Goal: Transaction & Acquisition: Purchase product/service

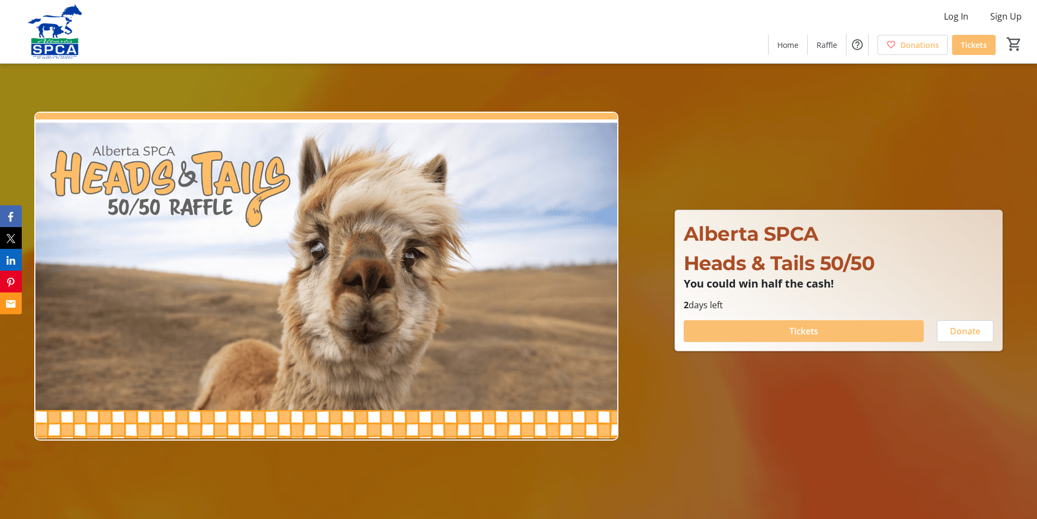
click at [815, 329] on span "Tickets" at bounding box center [803, 330] width 29 height 13
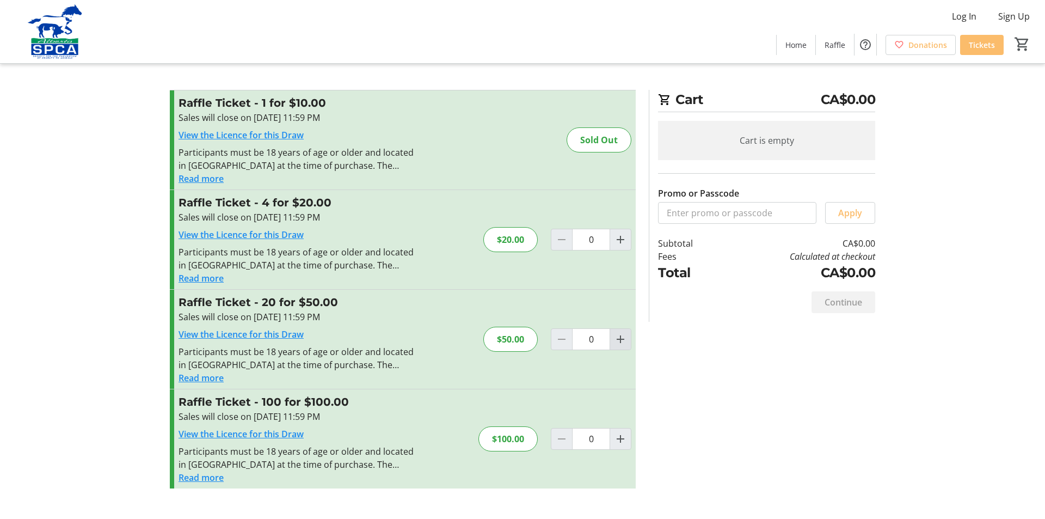
click at [620, 340] on mat-icon "Increment by one" at bounding box center [620, 339] width 13 height 13
type input "1"
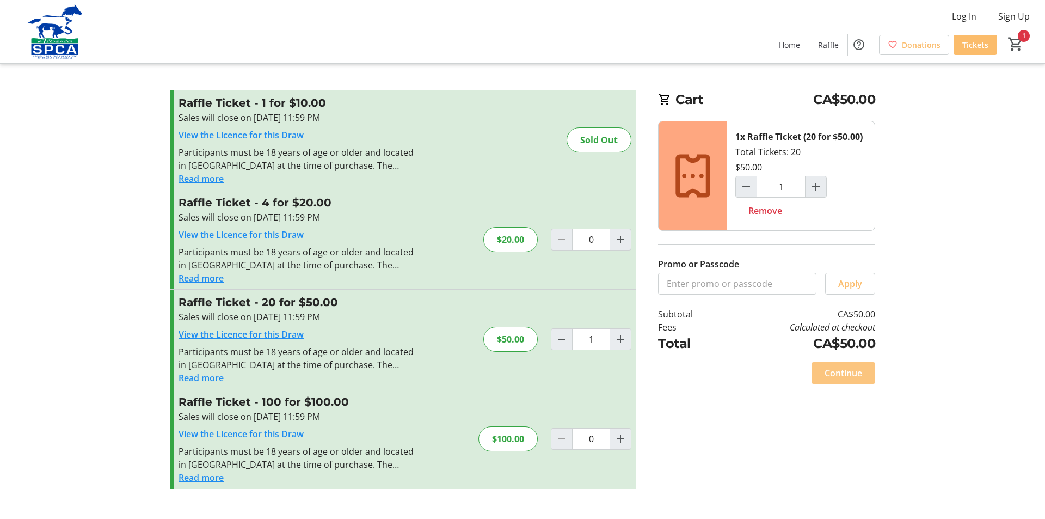
click at [846, 374] on span "Continue" at bounding box center [844, 372] width 38 height 13
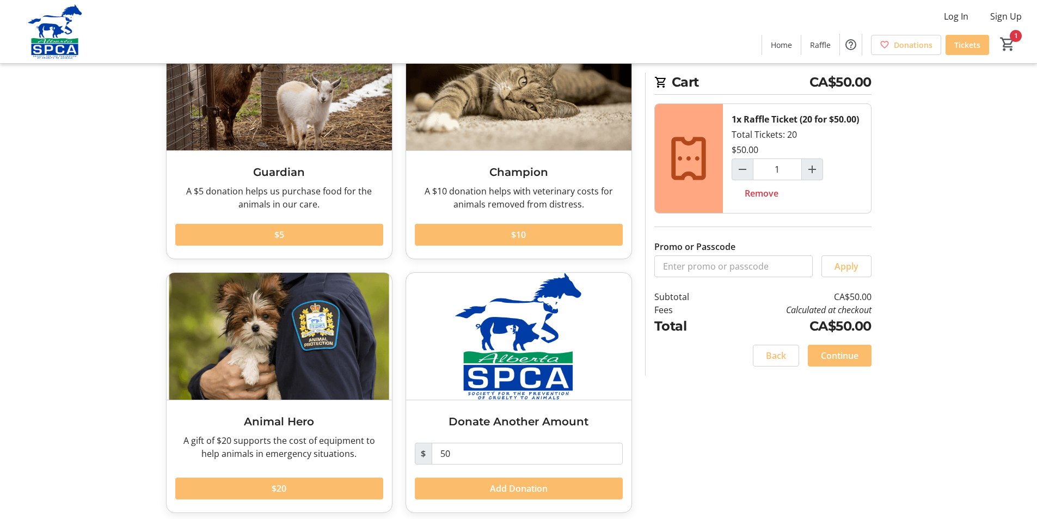
scroll to position [107, 0]
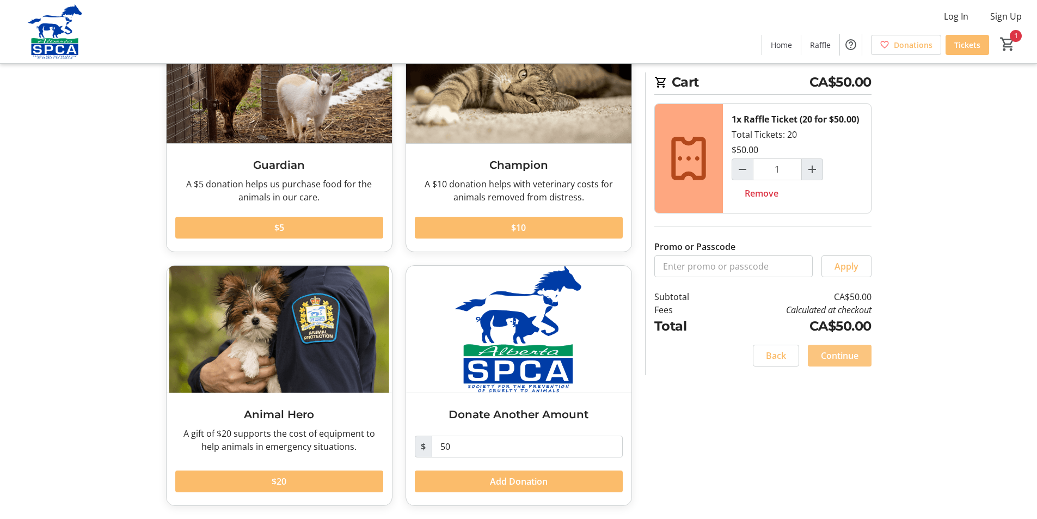
click at [846, 355] on span "Continue" at bounding box center [840, 355] width 38 height 13
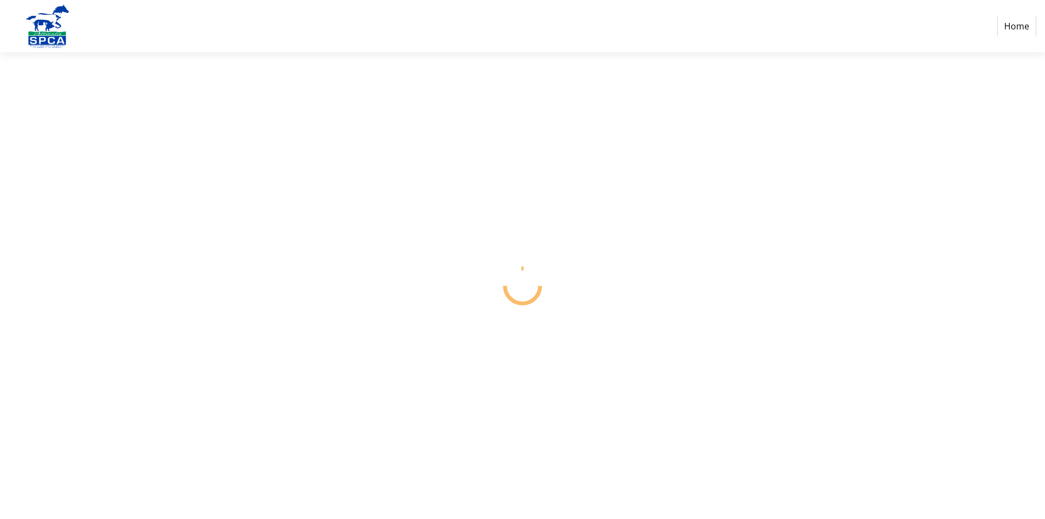
select select "CA"
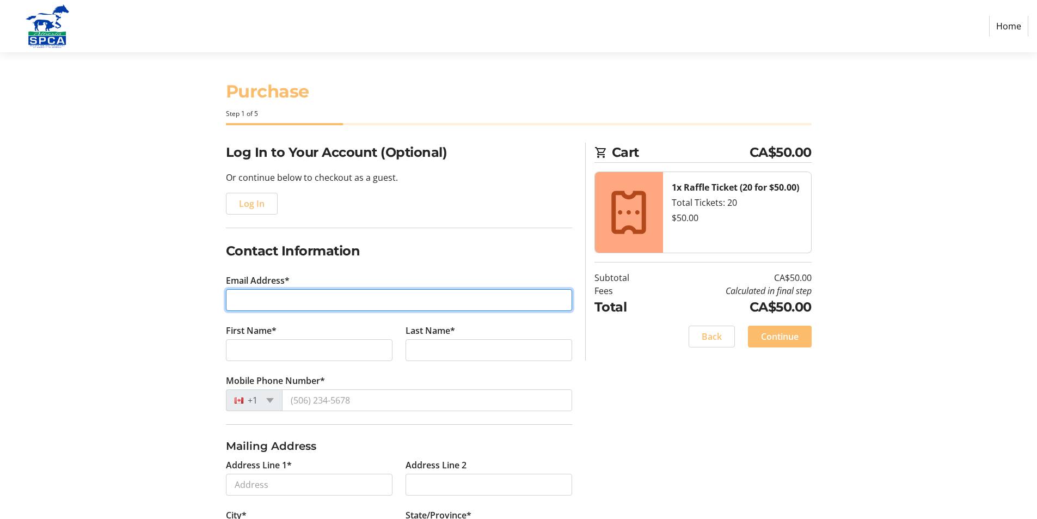
click at [274, 300] on input "Email Address*" at bounding box center [399, 300] width 346 height 22
type input "jofaw@telus.net"
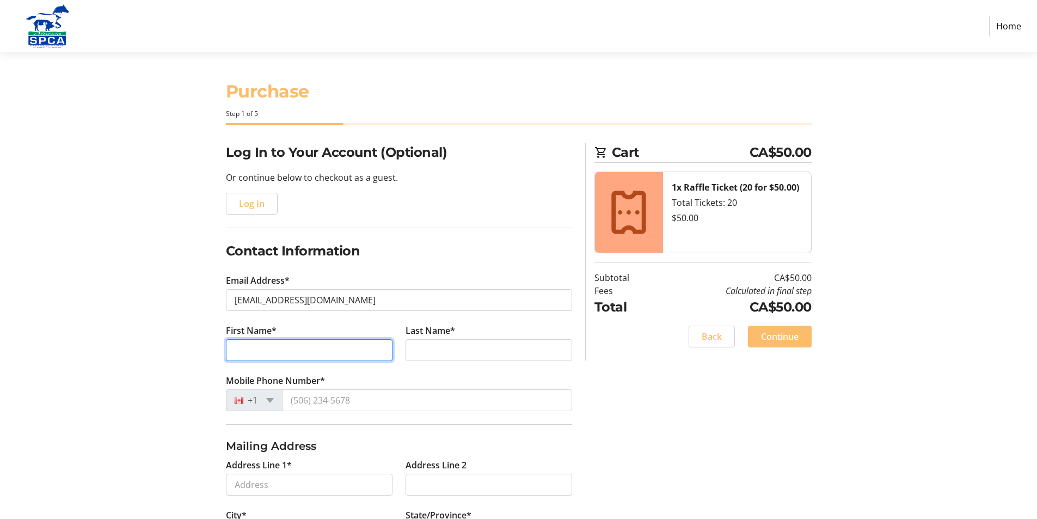
type input "Joanne"
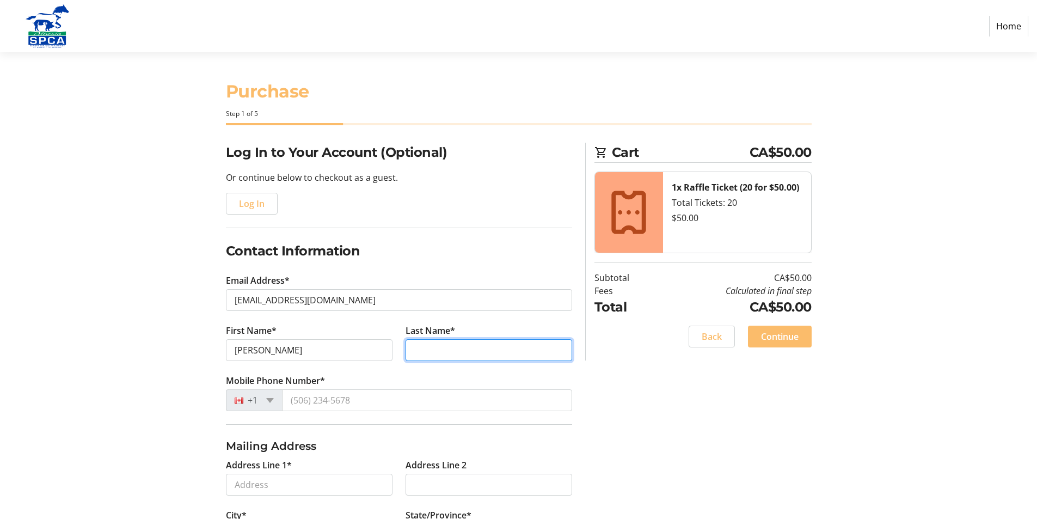
type input "Fawcett"
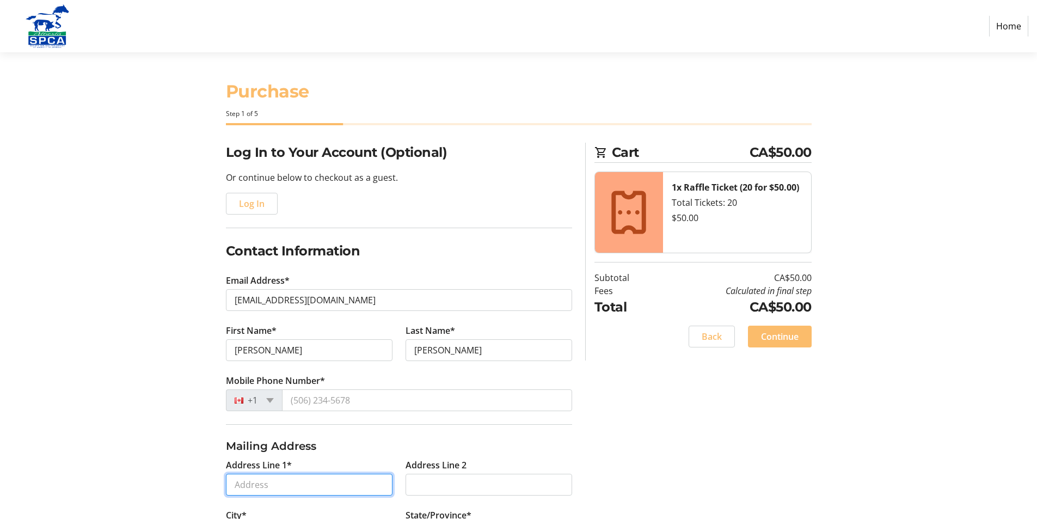
type input "1022 Huckell Place SW"
type input "Edmonton"
select select "AB"
type input "T6W 3B7"
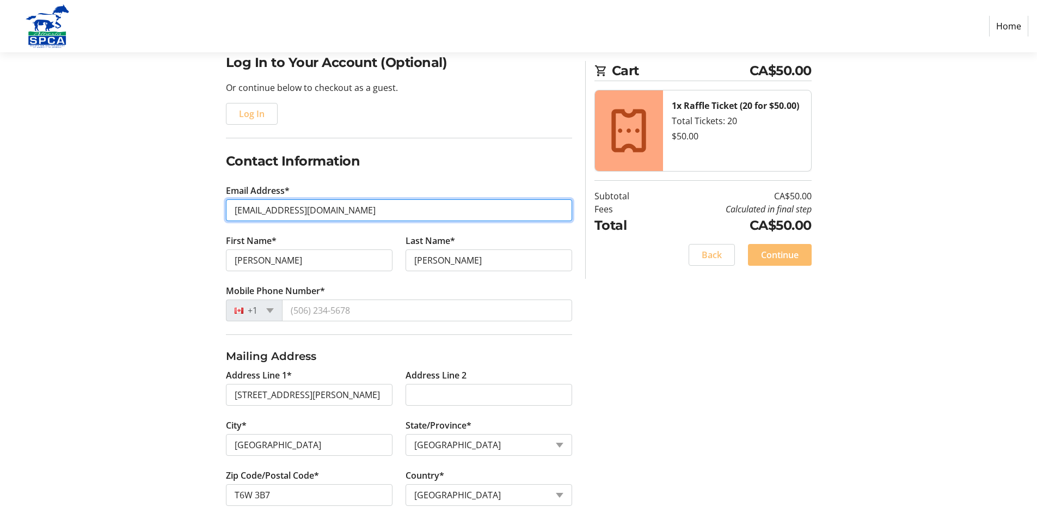
scroll to position [109, 0]
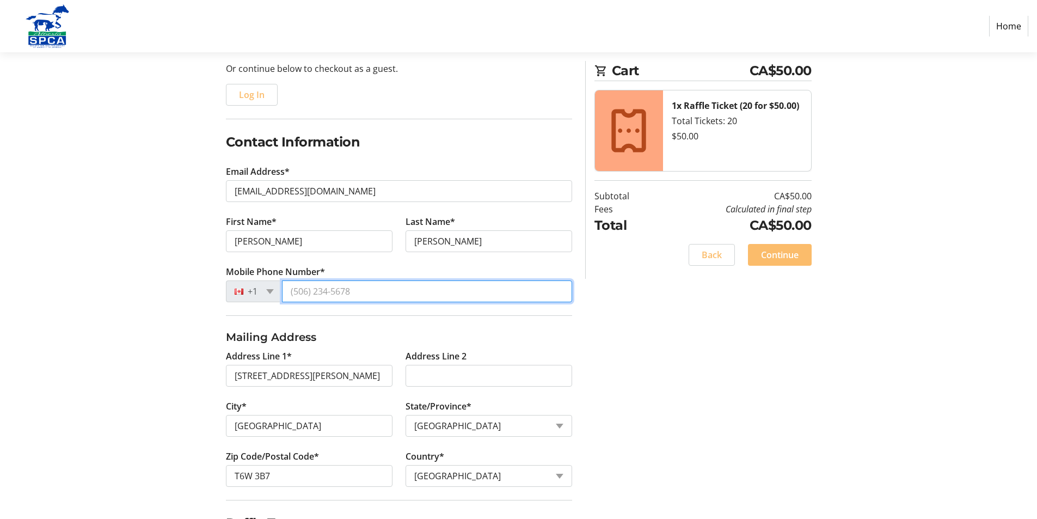
click at [306, 296] on input "Mobile Phone Number*" at bounding box center [427, 291] width 290 height 22
type input "(780) 901-2538"
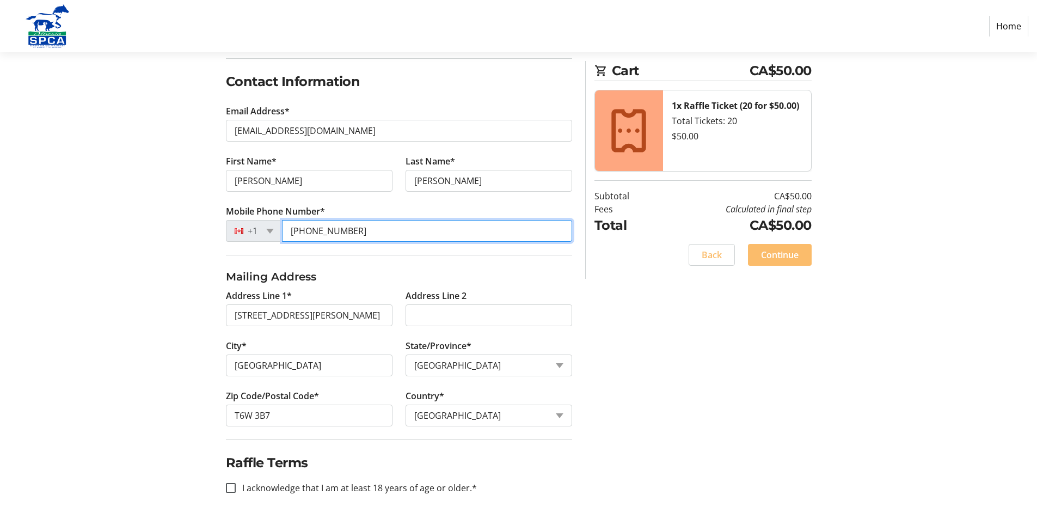
scroll to position [171, 0]
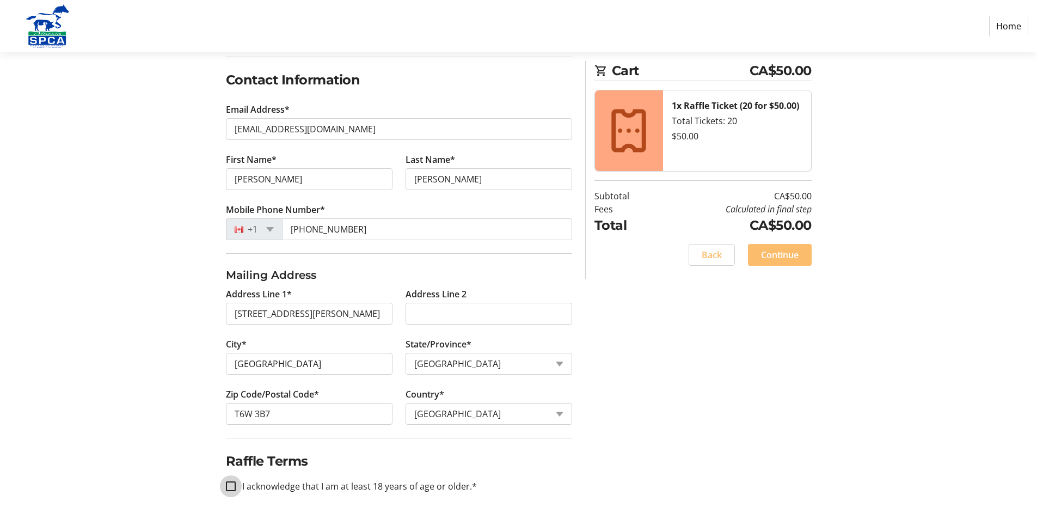
click at [231, 487] on input "I acknowledge that I am at least 18 years of age or older.*" at bounding box center [231, 486] width 10 height 10
checkbox input "true"
click at [790, 257] on span "Continue" at bounding box center [780, 254] width 38 height 13
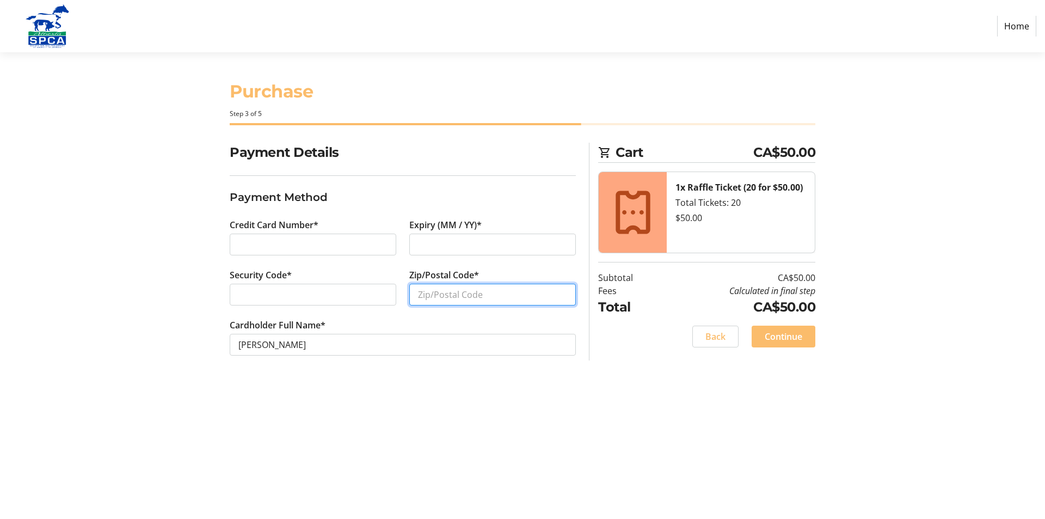
click at [420, 298] on input "Zip/Postal Code*" at bounding box center [492, 295] width 167 height 22
type input "T6W 3B7"
click at [784, 336] on span "Continue" at bounding box center [784, 336] width 38 height 13
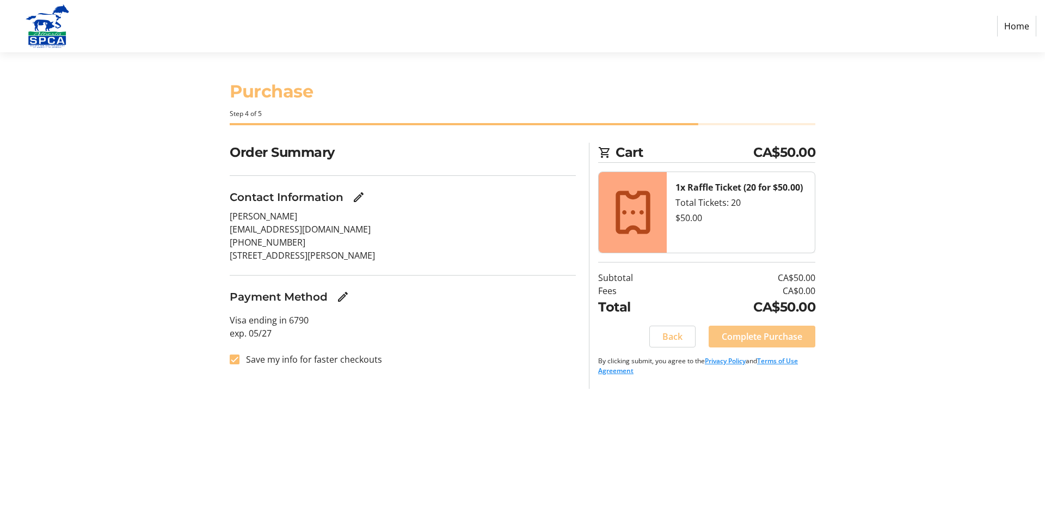
click at [777, 335] on span "Complete Purchase" at bounding box center [762, 336] width 81 height 13
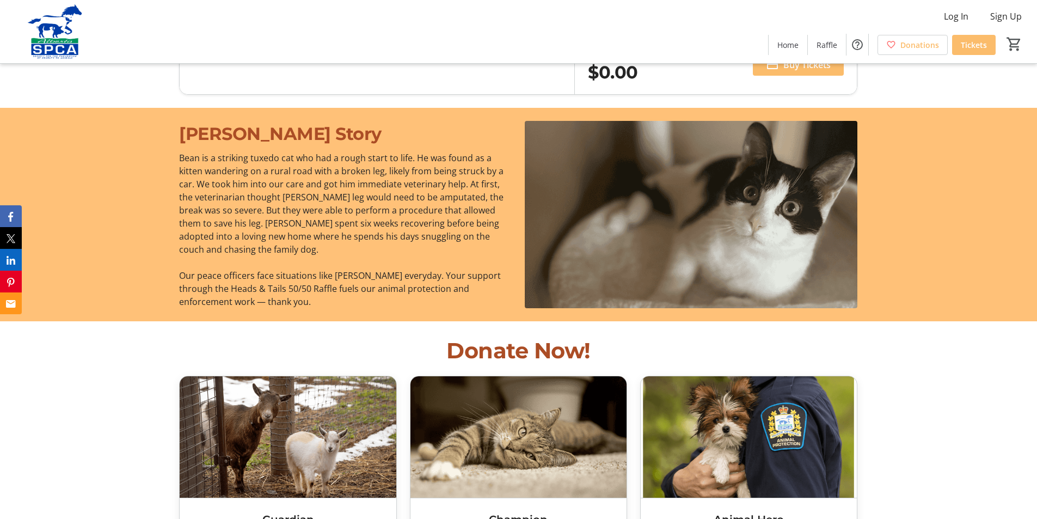
scroll to position [1034, 0]
